Goal: Use online tool/utility: Utilize a website feature to perform a specific function

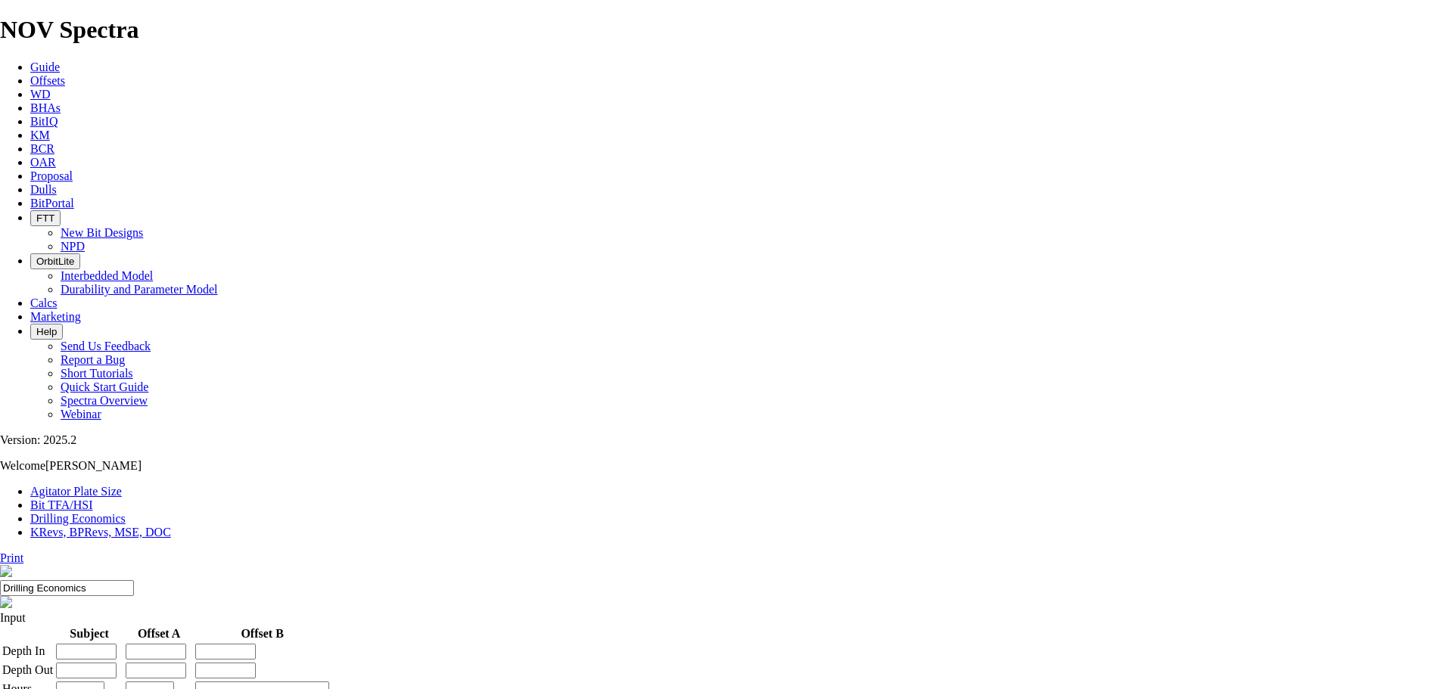
click at [171, 526] on link "KRevs, BPRevs, MSE, DOC" at bounding box center [100, 532] width 141 height 13
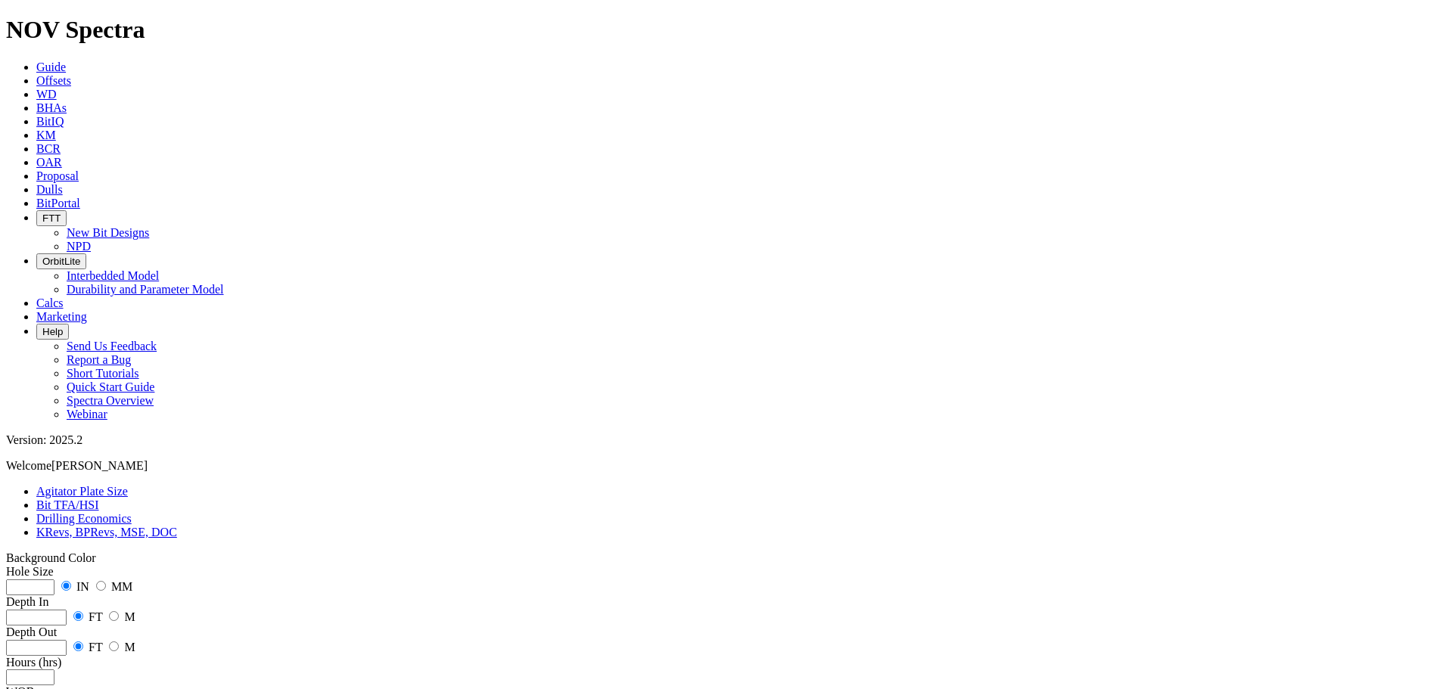
click at [99, 499] on link "Bit TFA/HSI" at bounding box center [67, 505] width 63 height 13
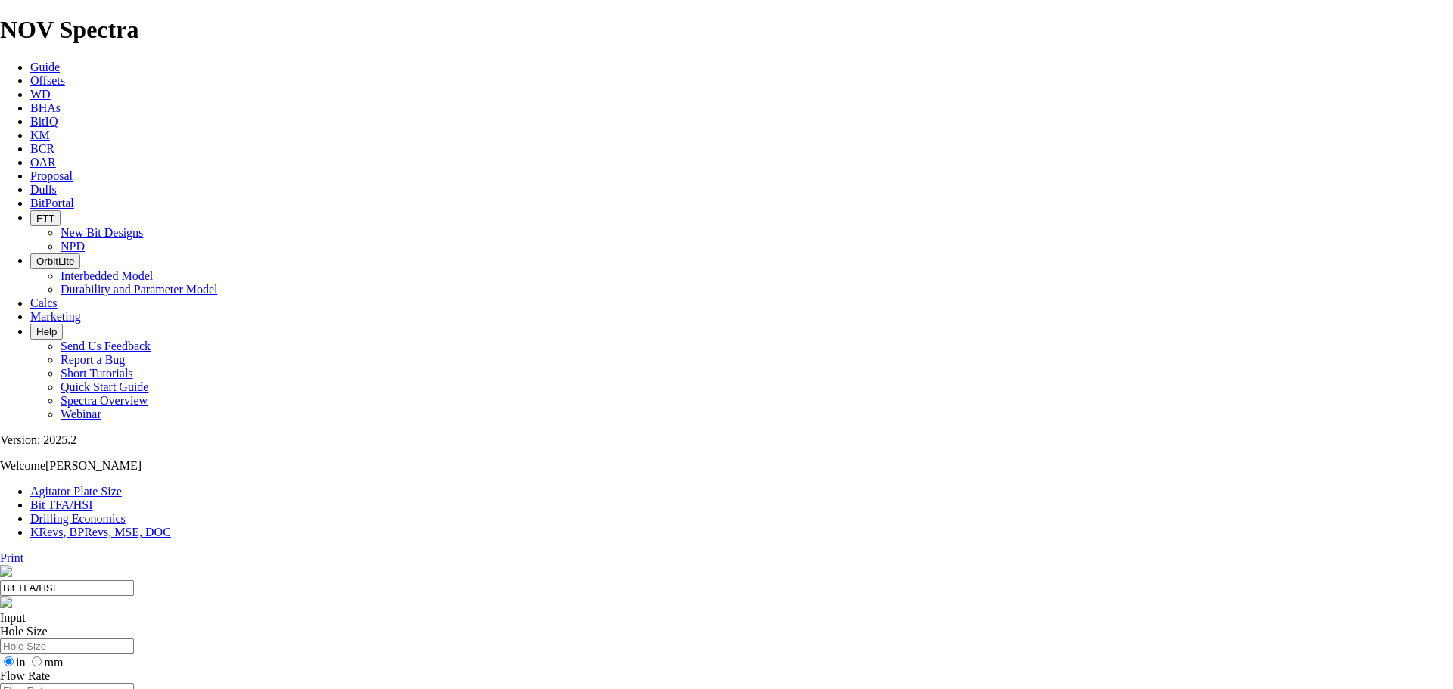
click at [134, 639] on input "Hole Size" at bounding box center [67, 647] width 134 height 16
type input "8.5"
click at [134, 683] on input "Flow Rate" at bounding box center [67, 691] width 134 height 16
type input "700"
drag, startPoint x: 585, startPoint y: 399, endPoint x: 571, endPoint y: 399, distance: 13.6
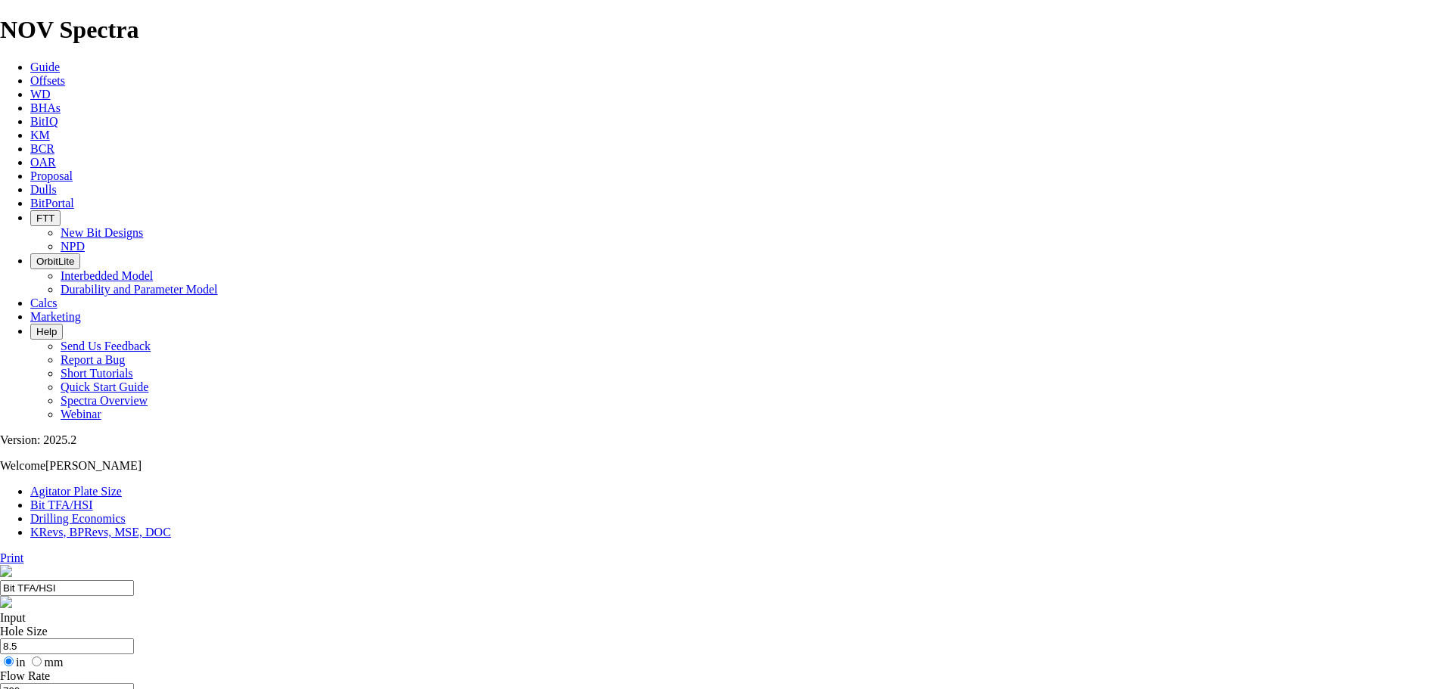
type input "6"
select select "number:22"
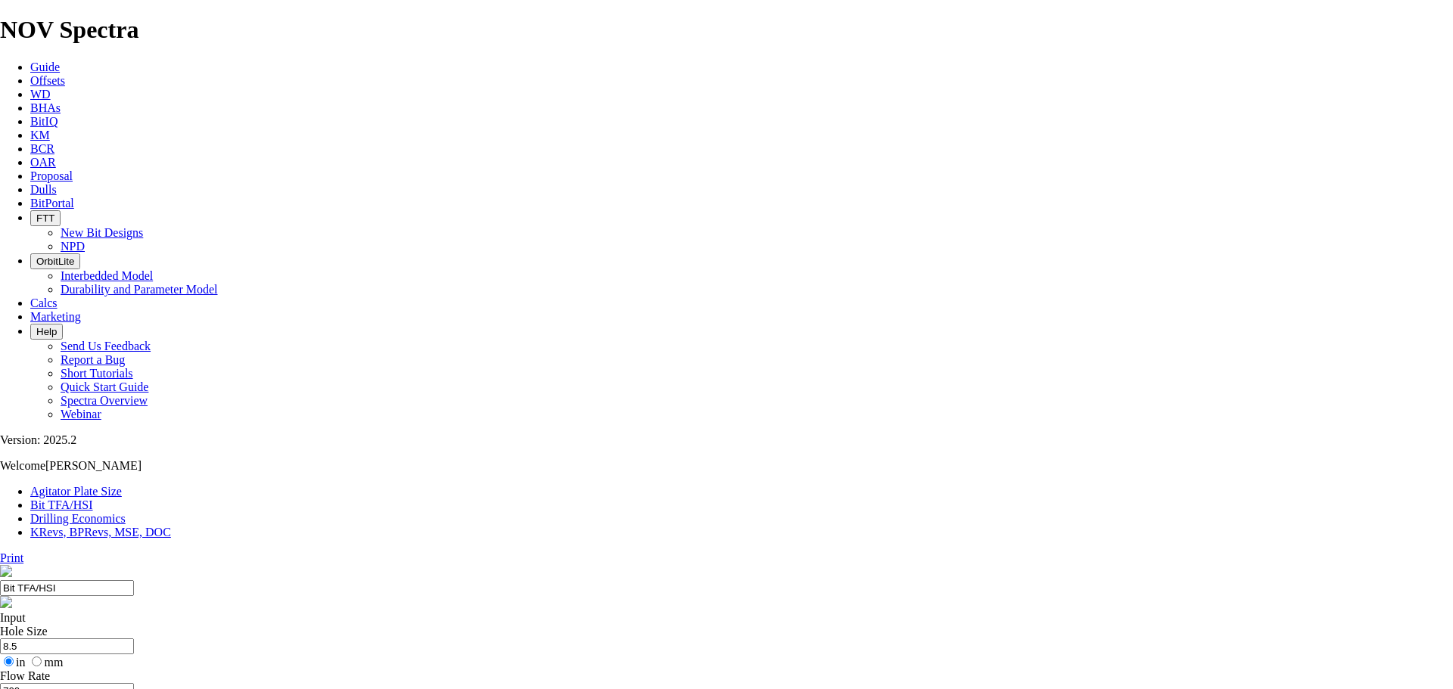
select select "number:22"
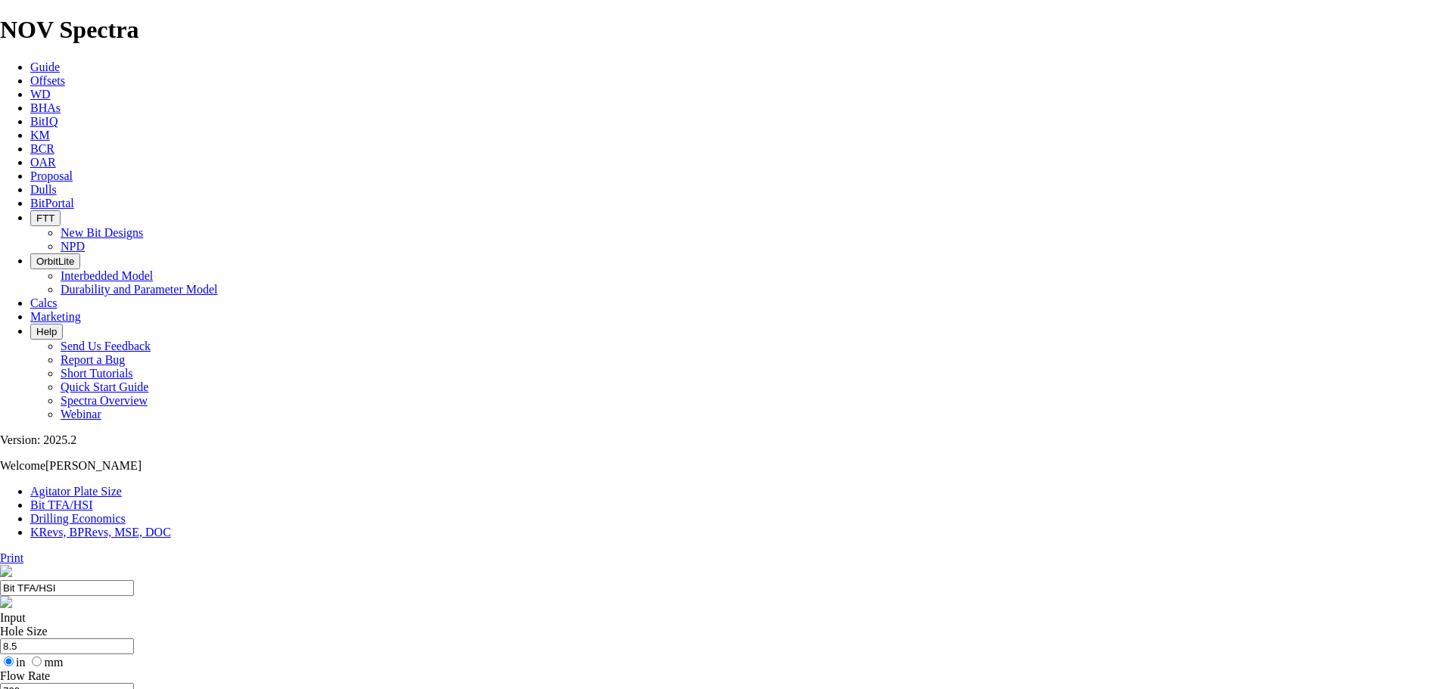
type input "11.5"
drag, startPoint x: 482, startPoint y: 287, endPoint x: 431, endPoint y: 303, distance: 53.1
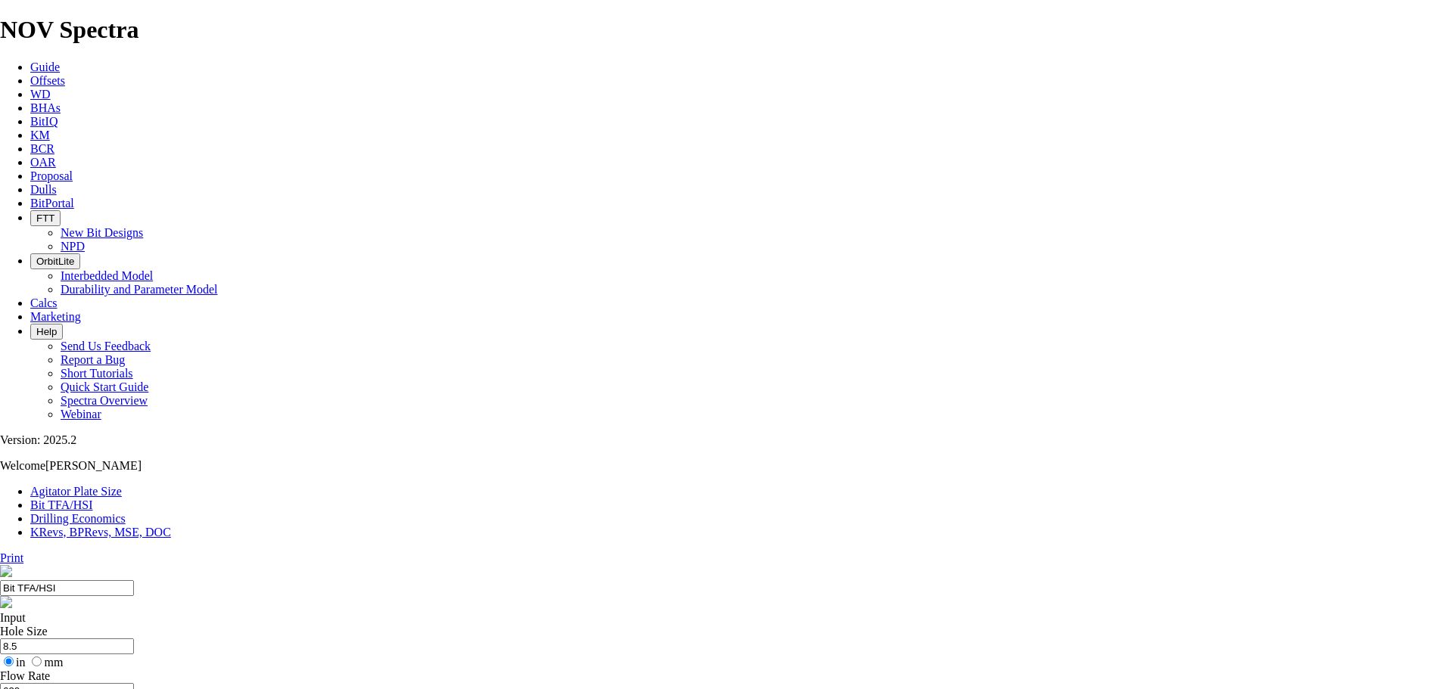
type input "630"
checkbox input "true"
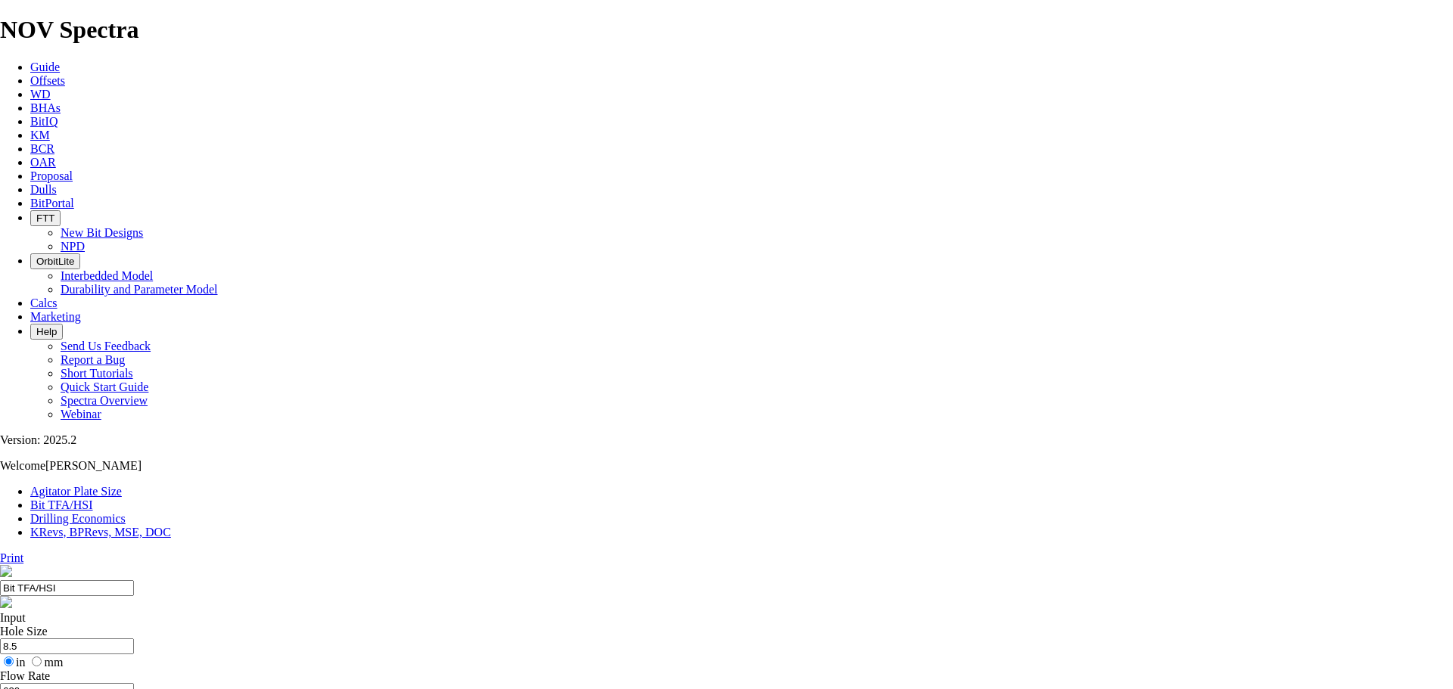
select select "number:18"
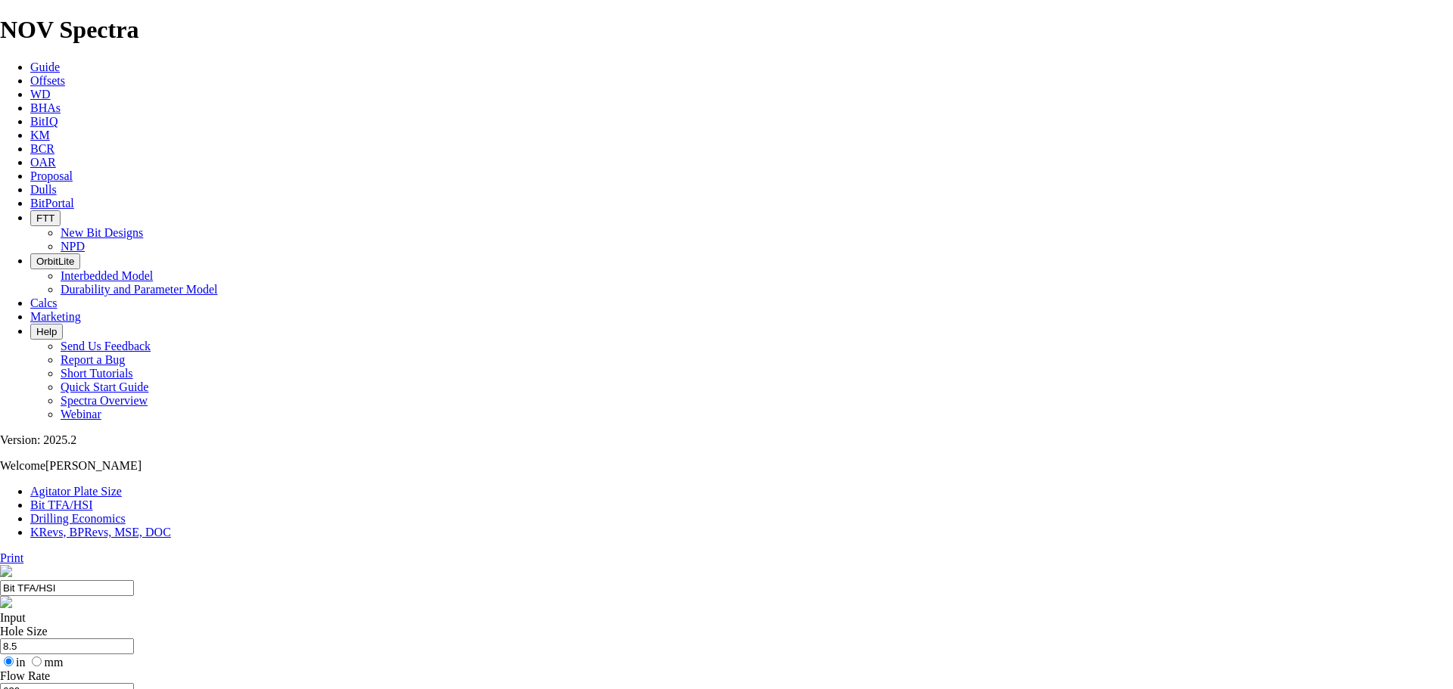
select select "number:18"
select select "number:16"
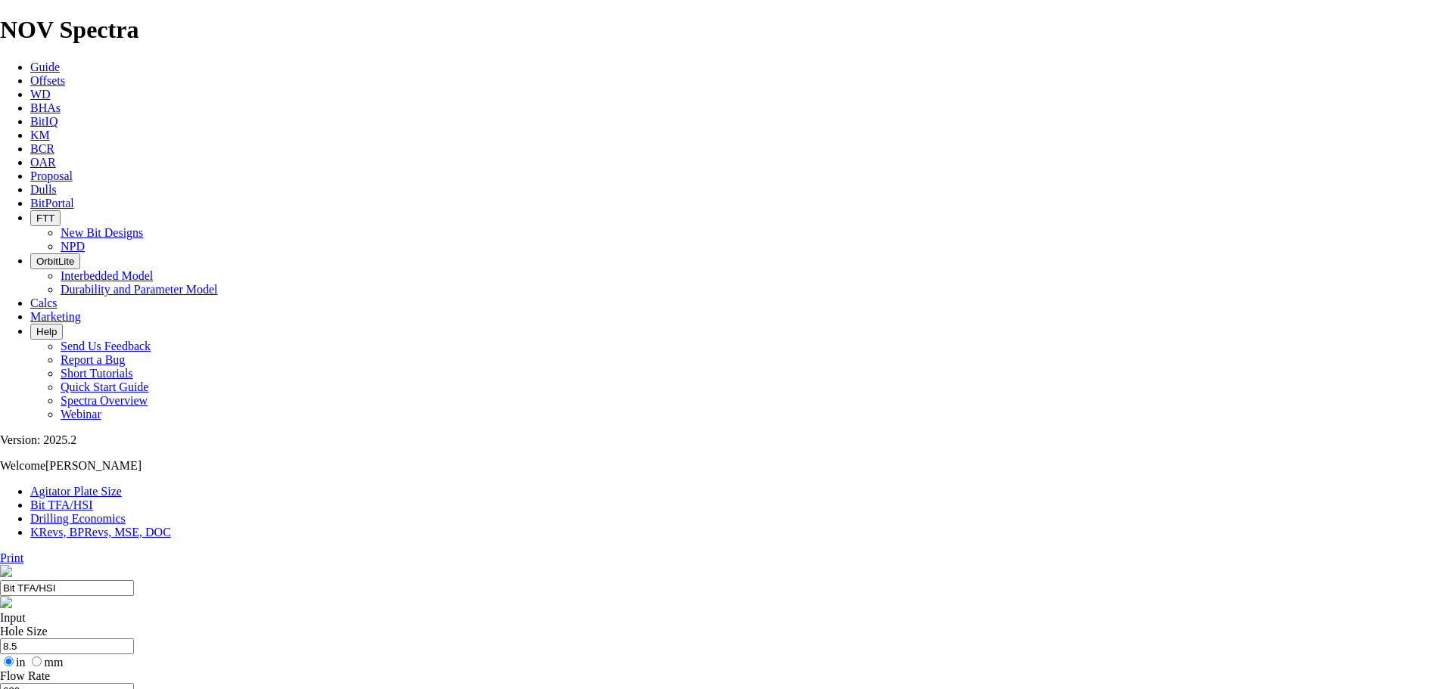
select select "number:16"
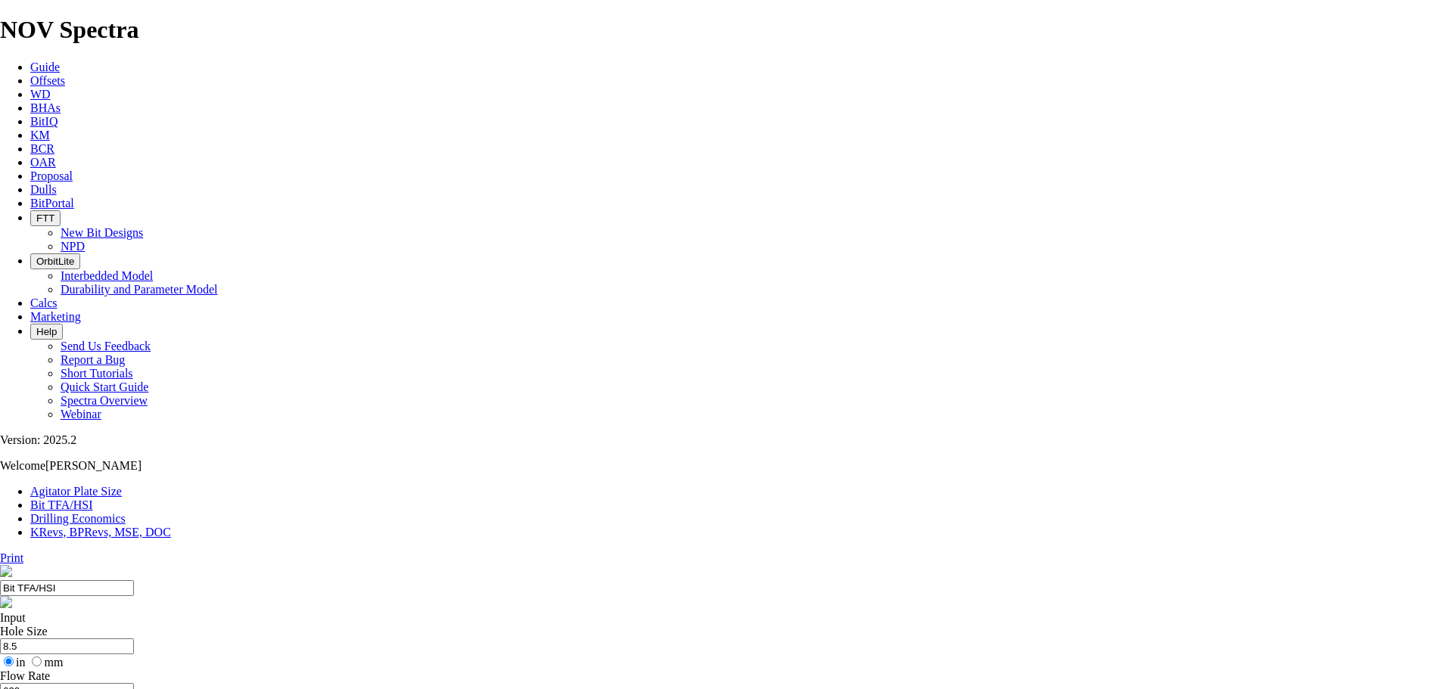
select select "number:22"
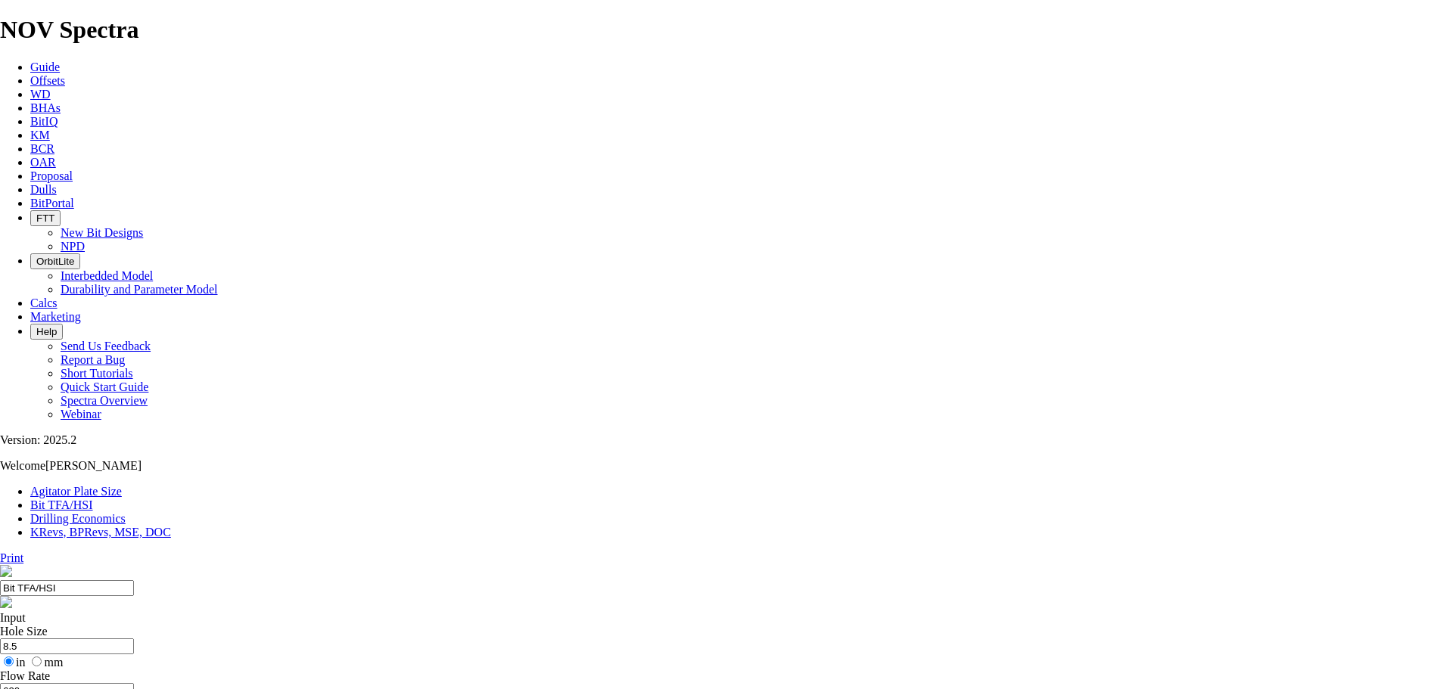
select select "number:22"
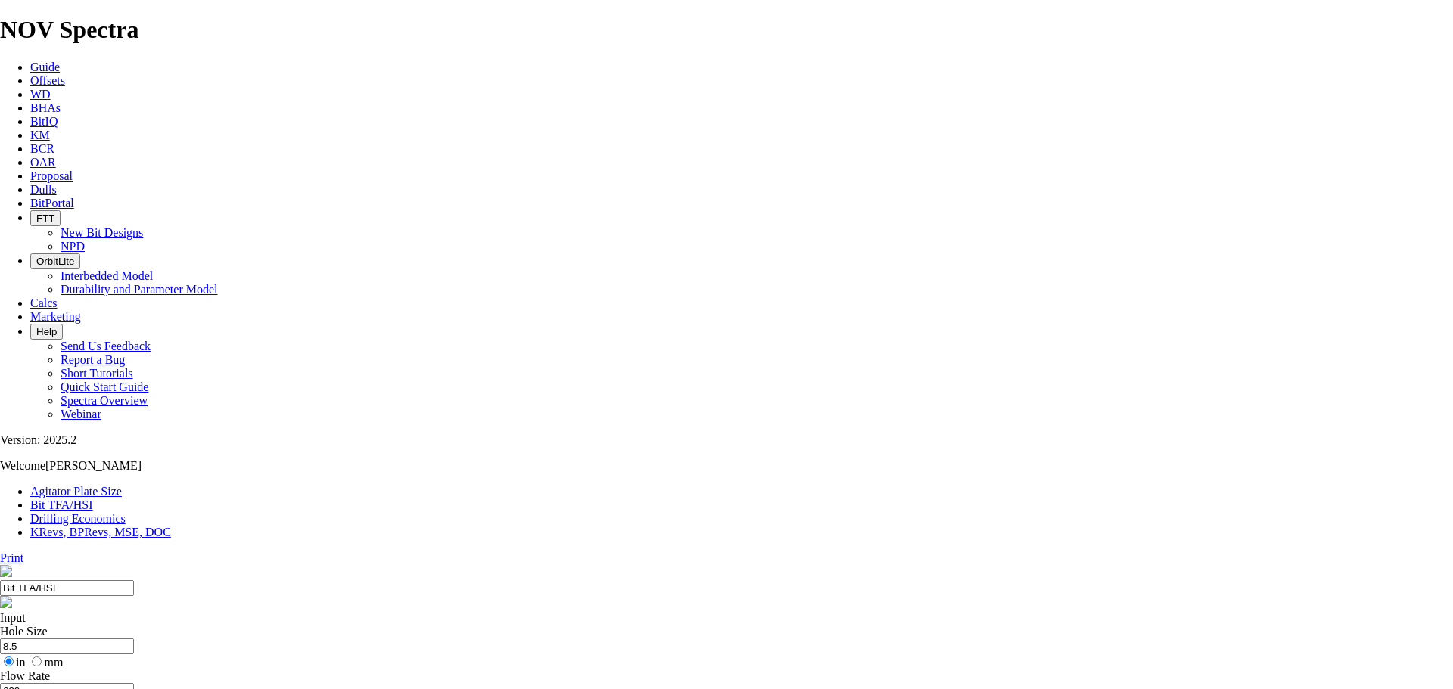
click at [0, 552] on icon at bounding box center [0, 558] width 0 height 13
